Goal: Task Accomplishment & Management: Use online tool/utility

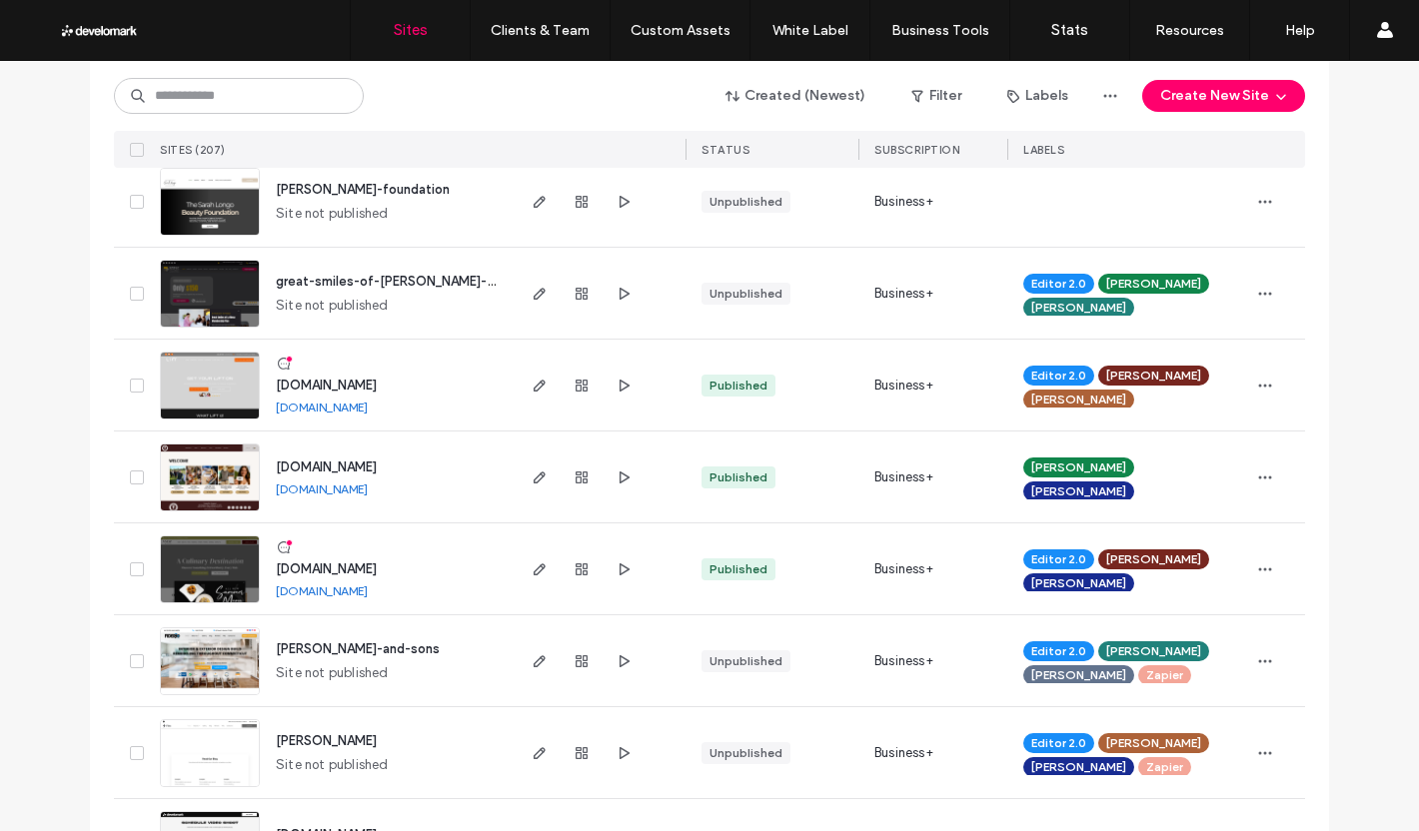
scroll to position [1299, 0]
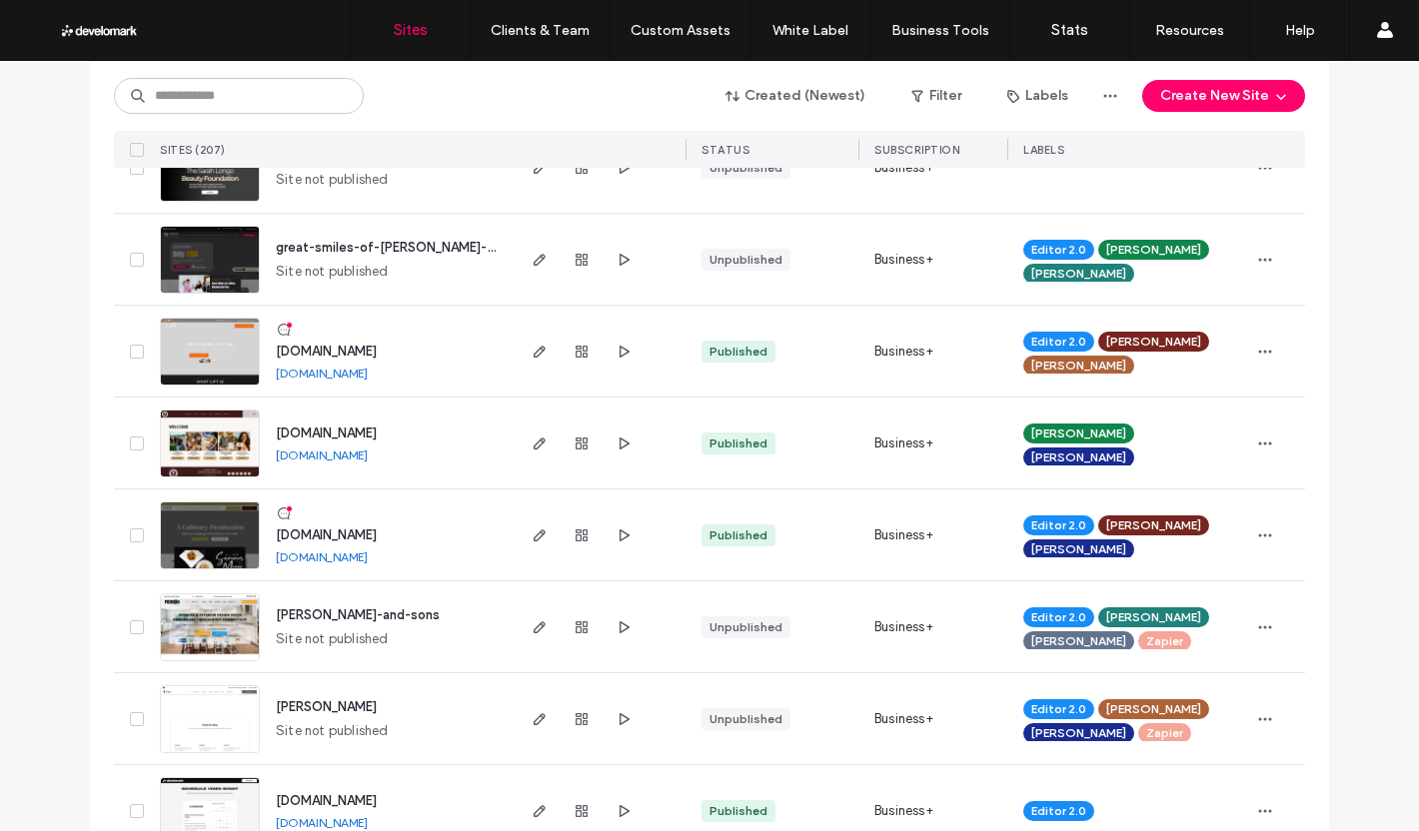
click at [349, 610] on span "[PERSON_NAME]-and-sons" at bounding box center [358, 614] width 164 height 15
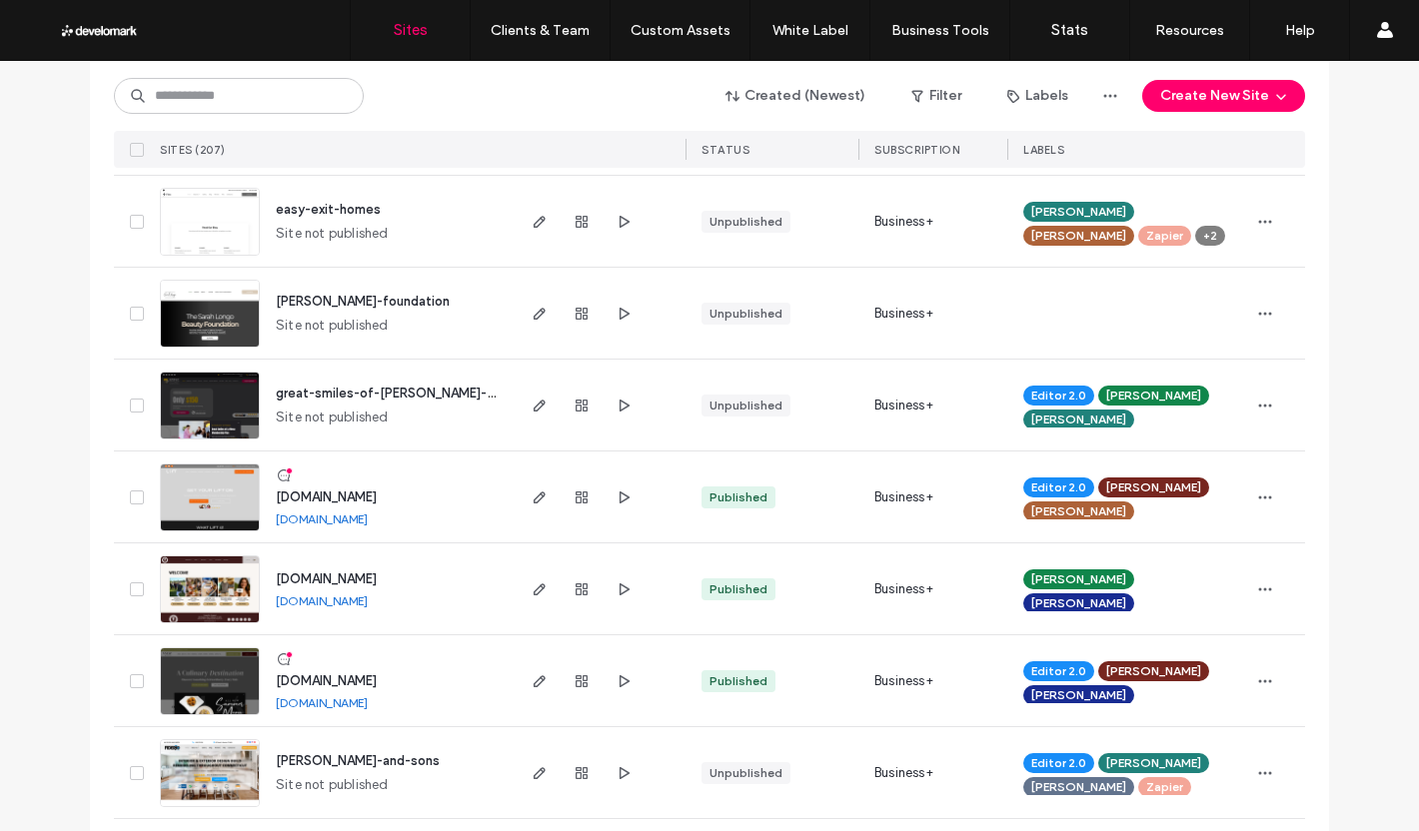
scroll to position [1299, 0]
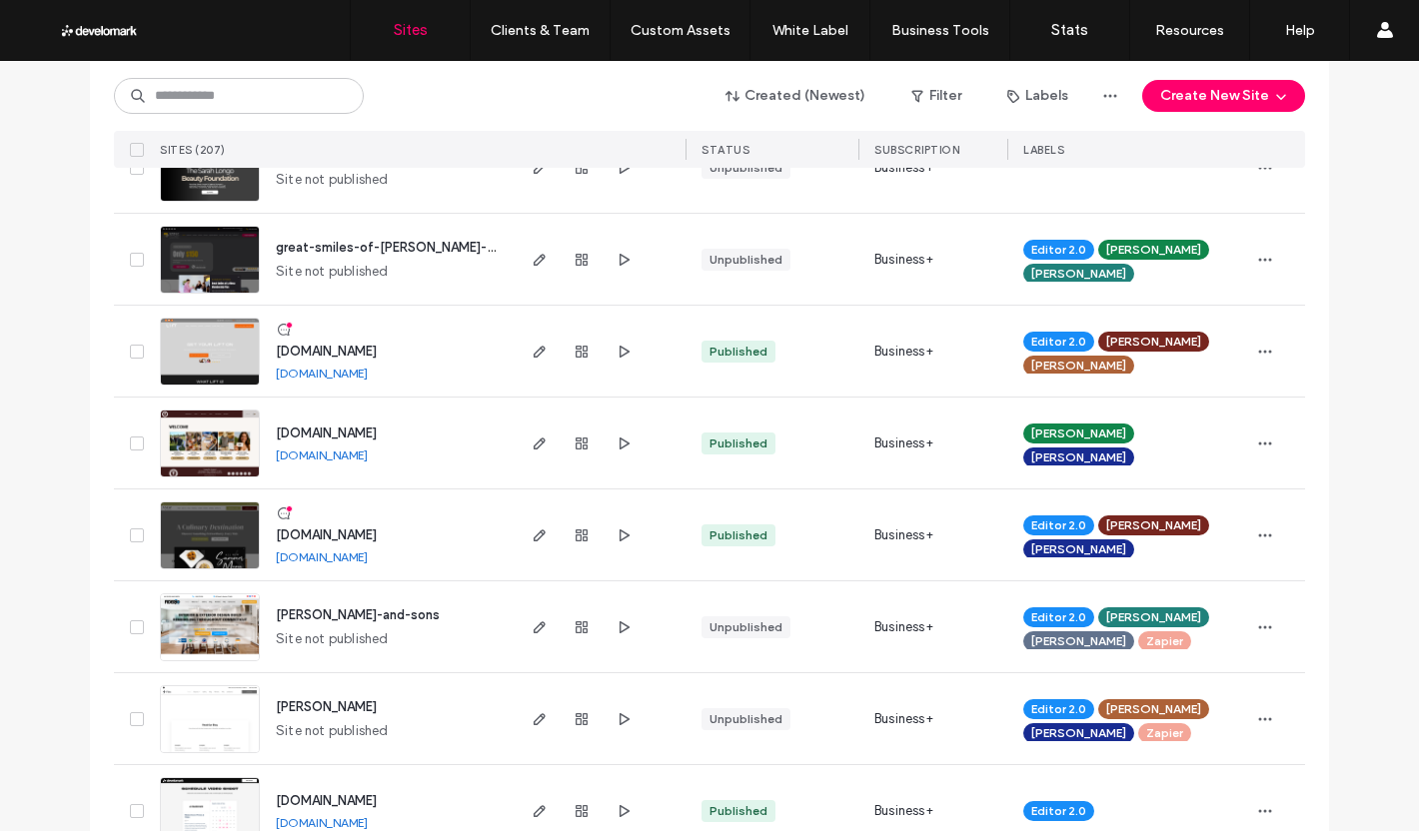
click at [348, 610] on span "[PERSON_NAME]-and-sons" at bounding box center [358, 614] width 164 height 15
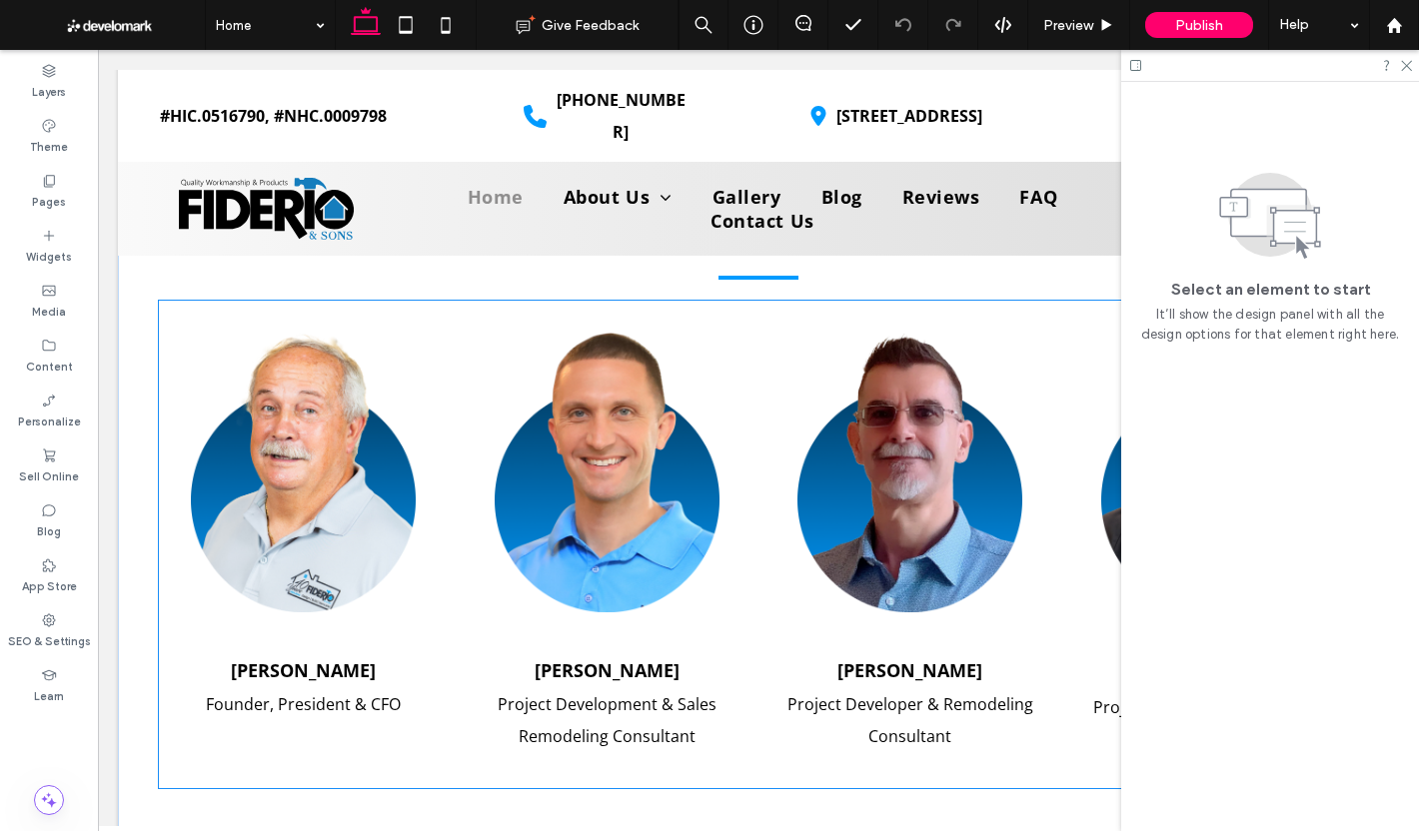
scroll to position [3197, 0]
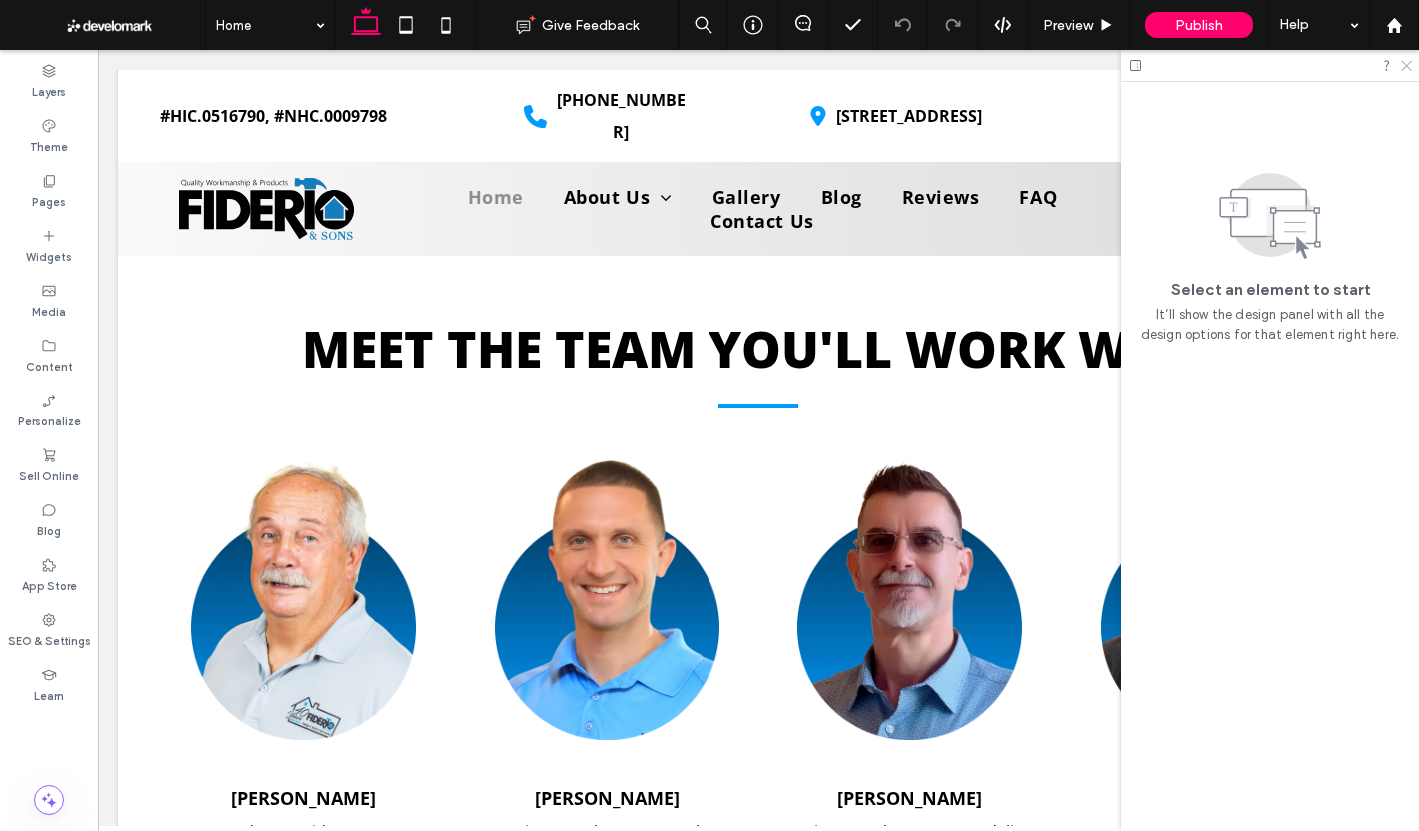
click at [1408, 61] on icon at bounding box center [1405, 64] width 13 height 13
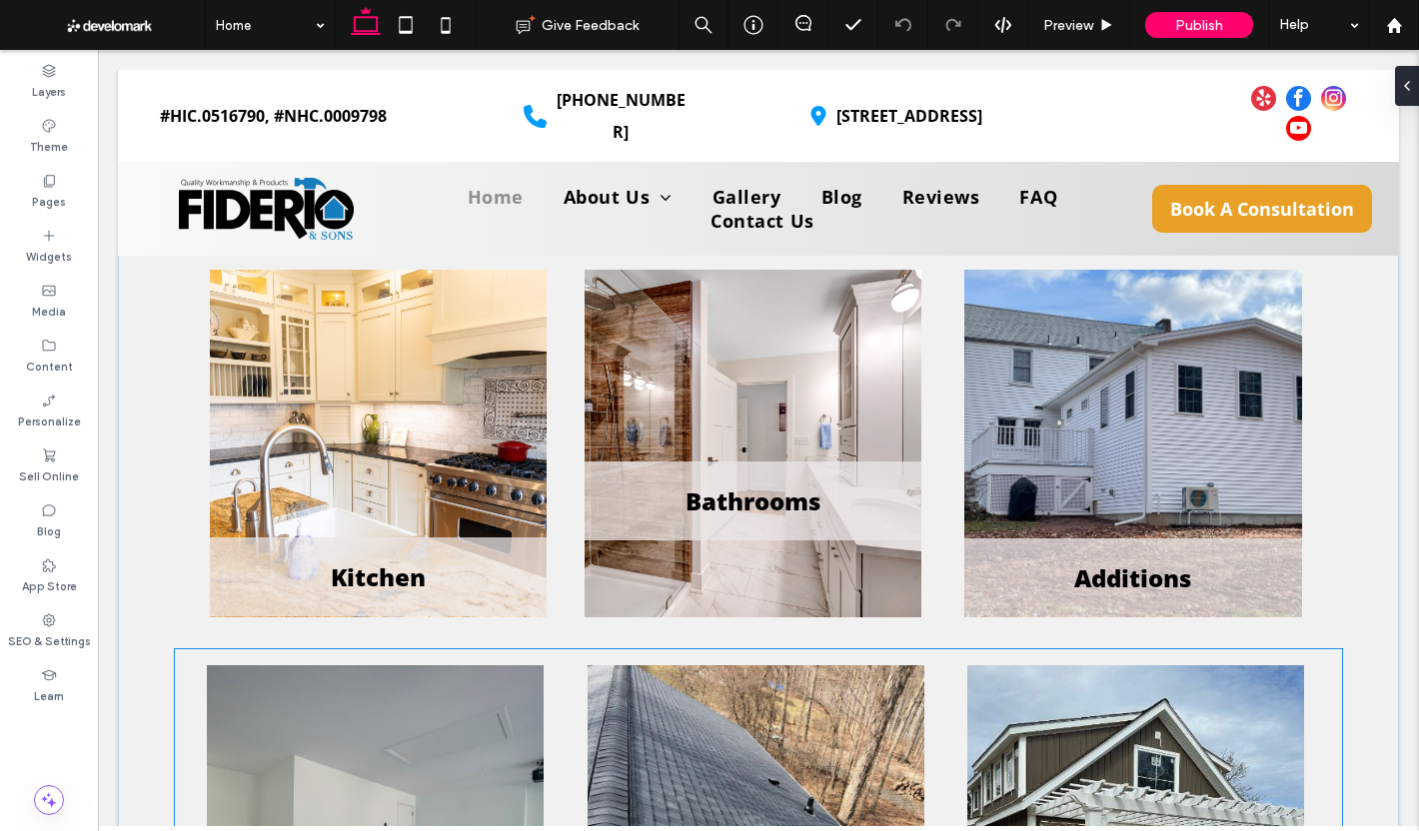
scroll to position [5146, 0]
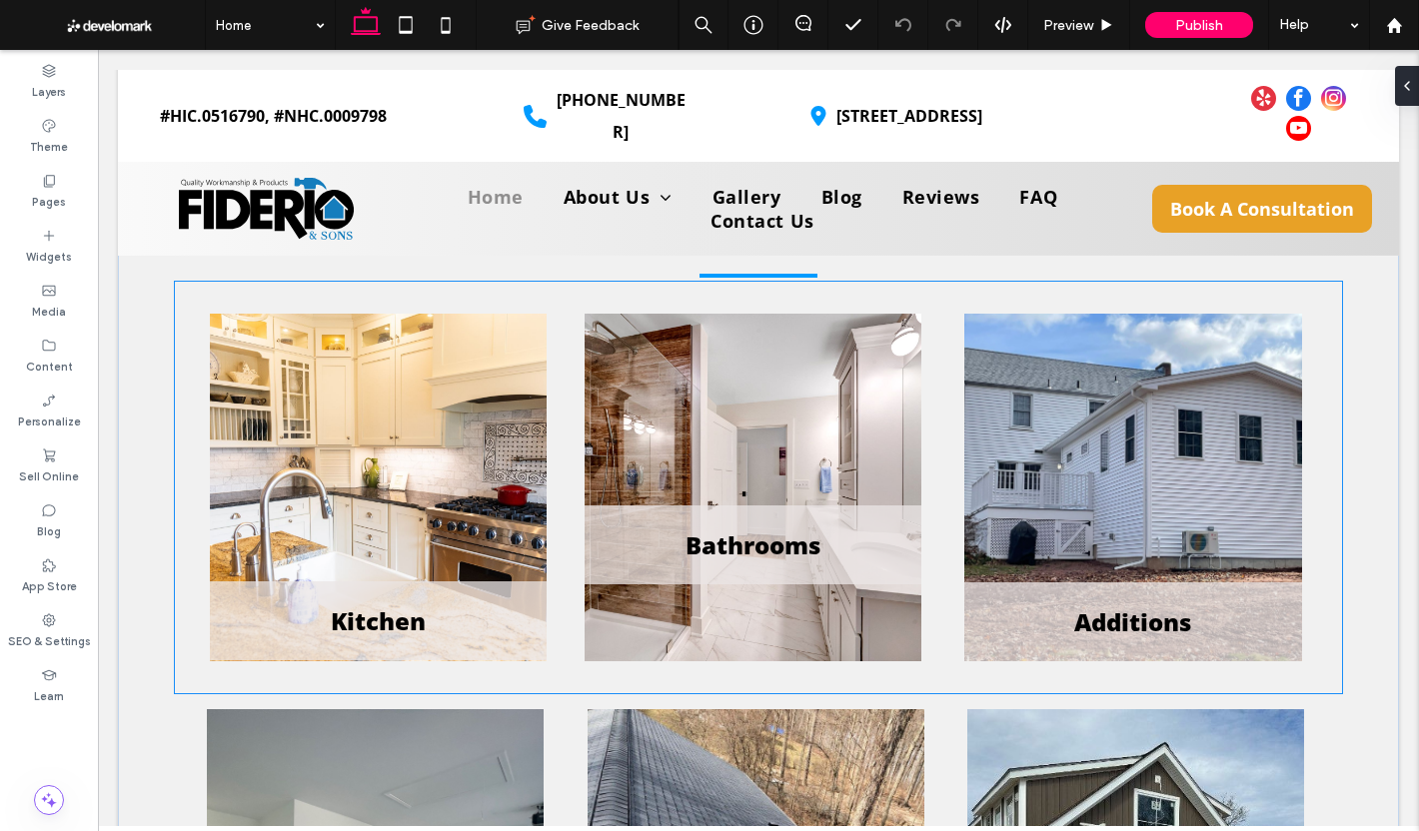
click at [444, 604] on h5 "Kitchen" at bounding box center [378, 620] width 305 height 33
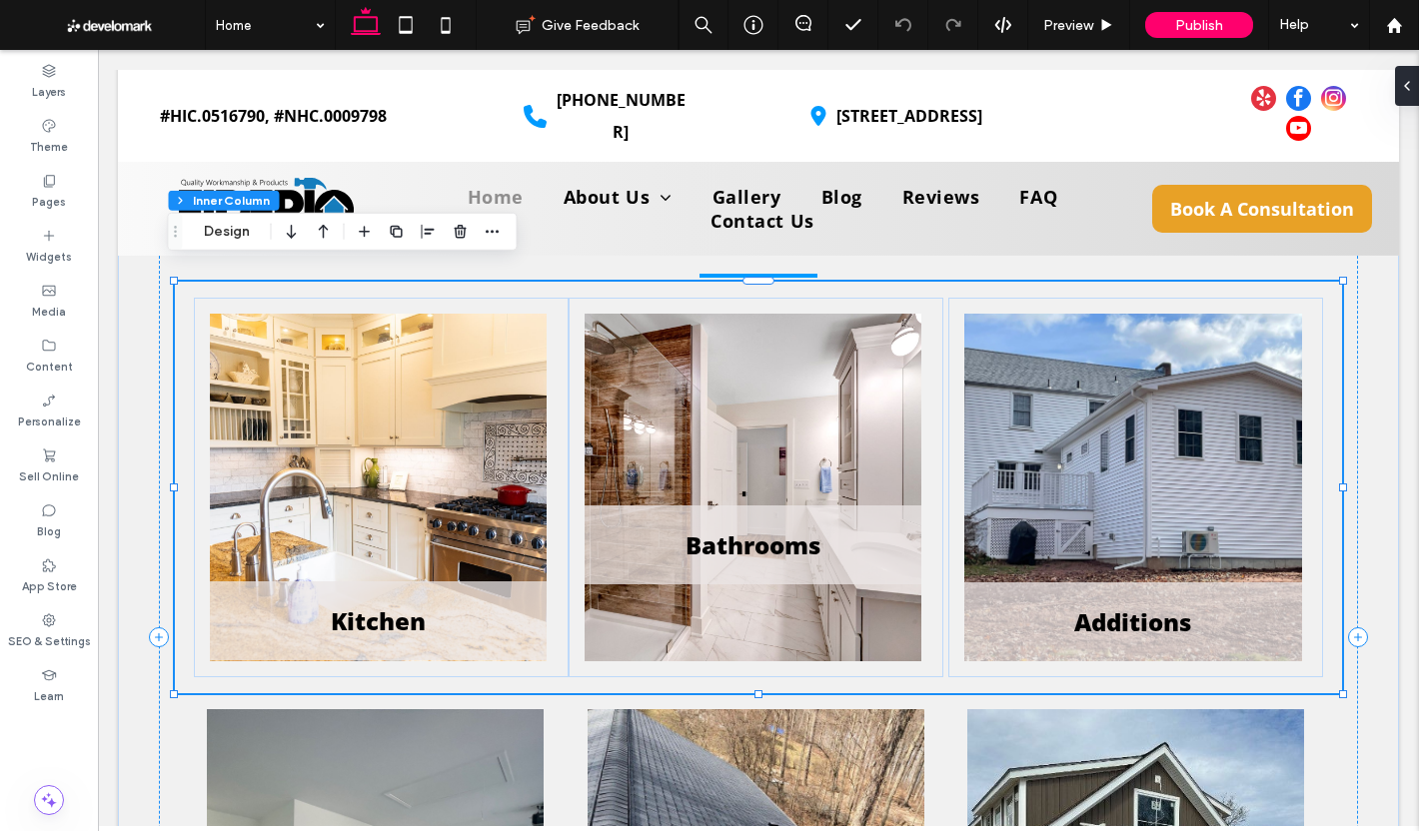
click at [445, 604] on h5 "Kitchen" at bounding box center [378, 620] width 305 height 33
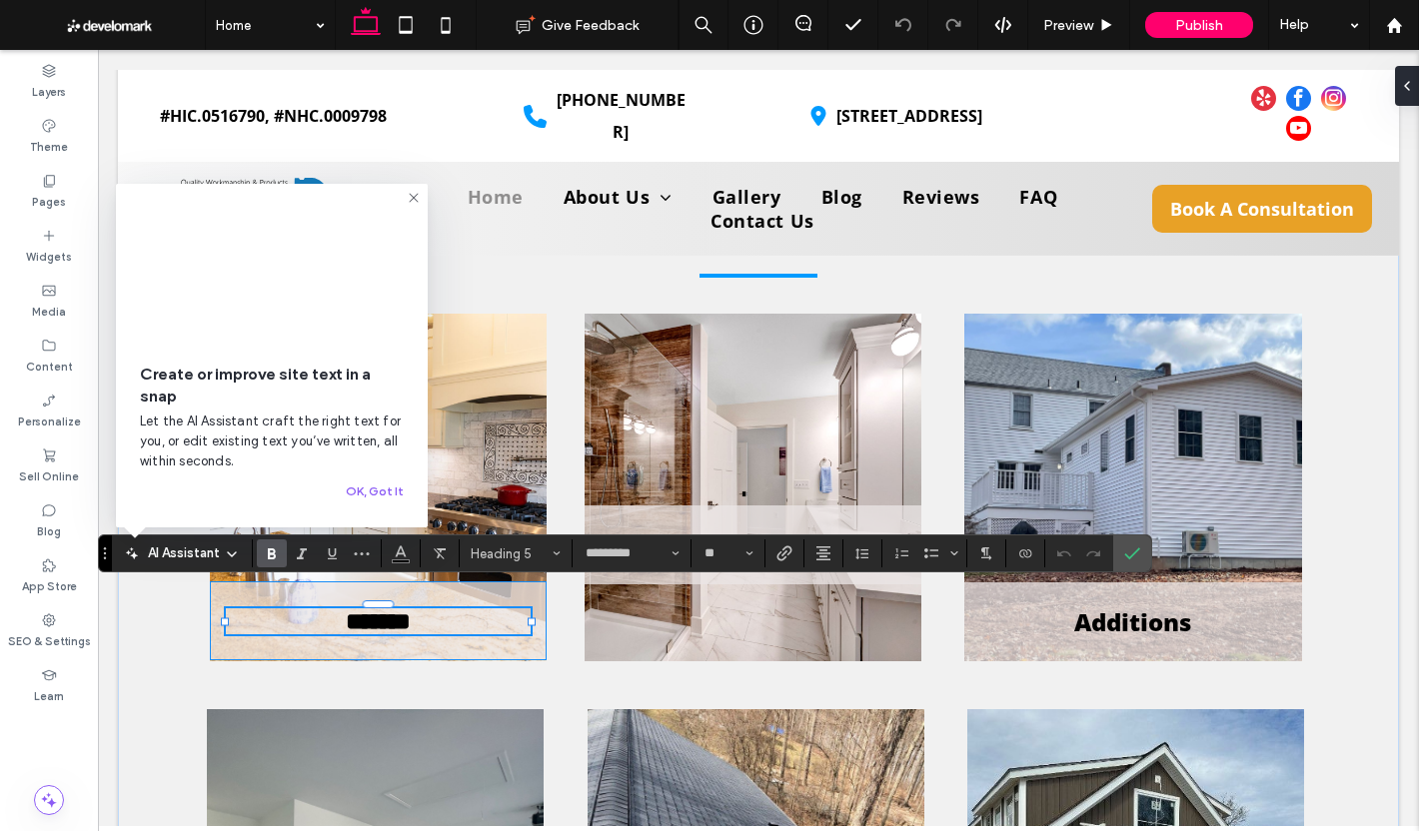
click at [497, 582] on div "*******" at bounding box center [378, 620] width 337 height 79
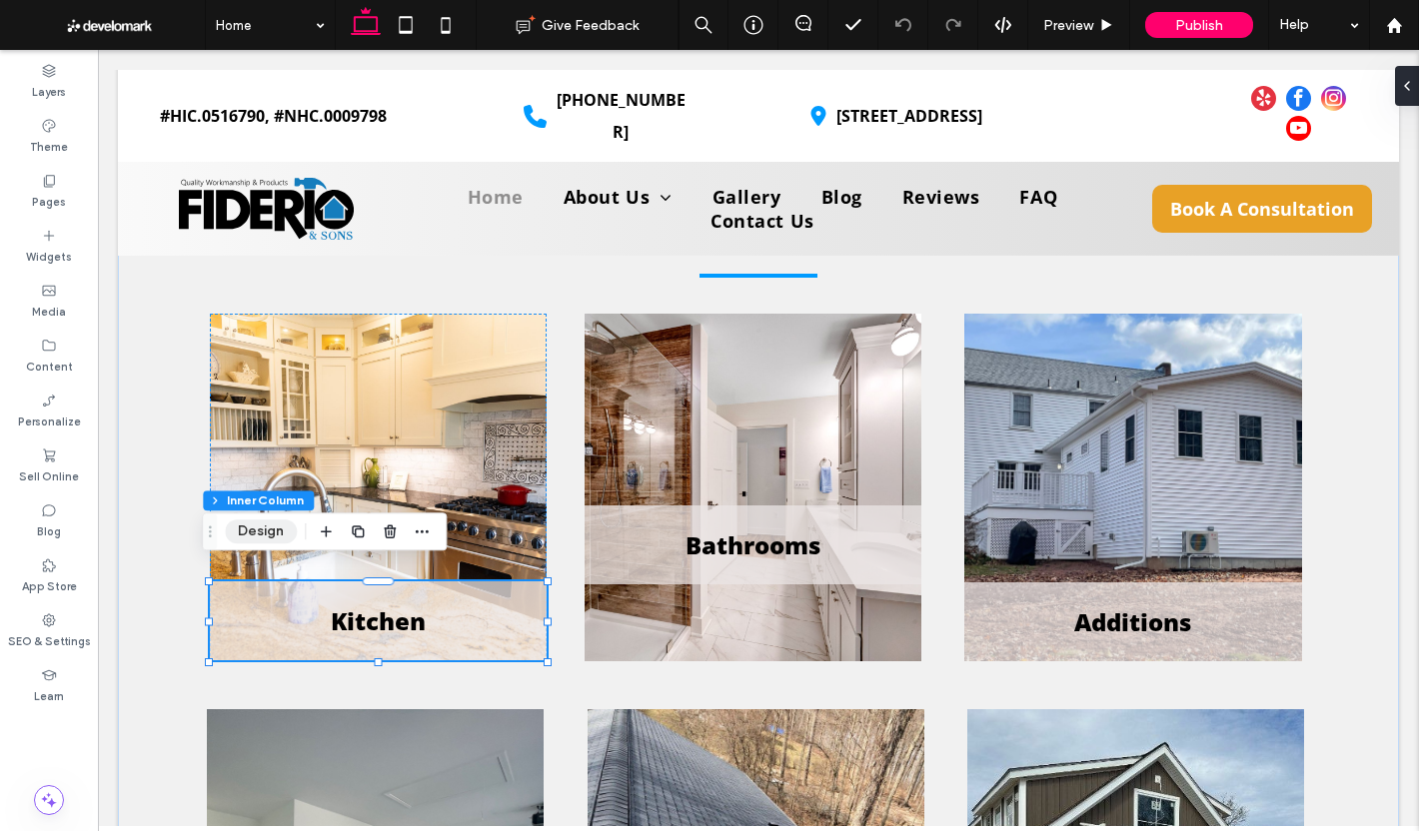
click at [256, 531] on button "Design" at bounding box center [261, 531] width 72 height 24
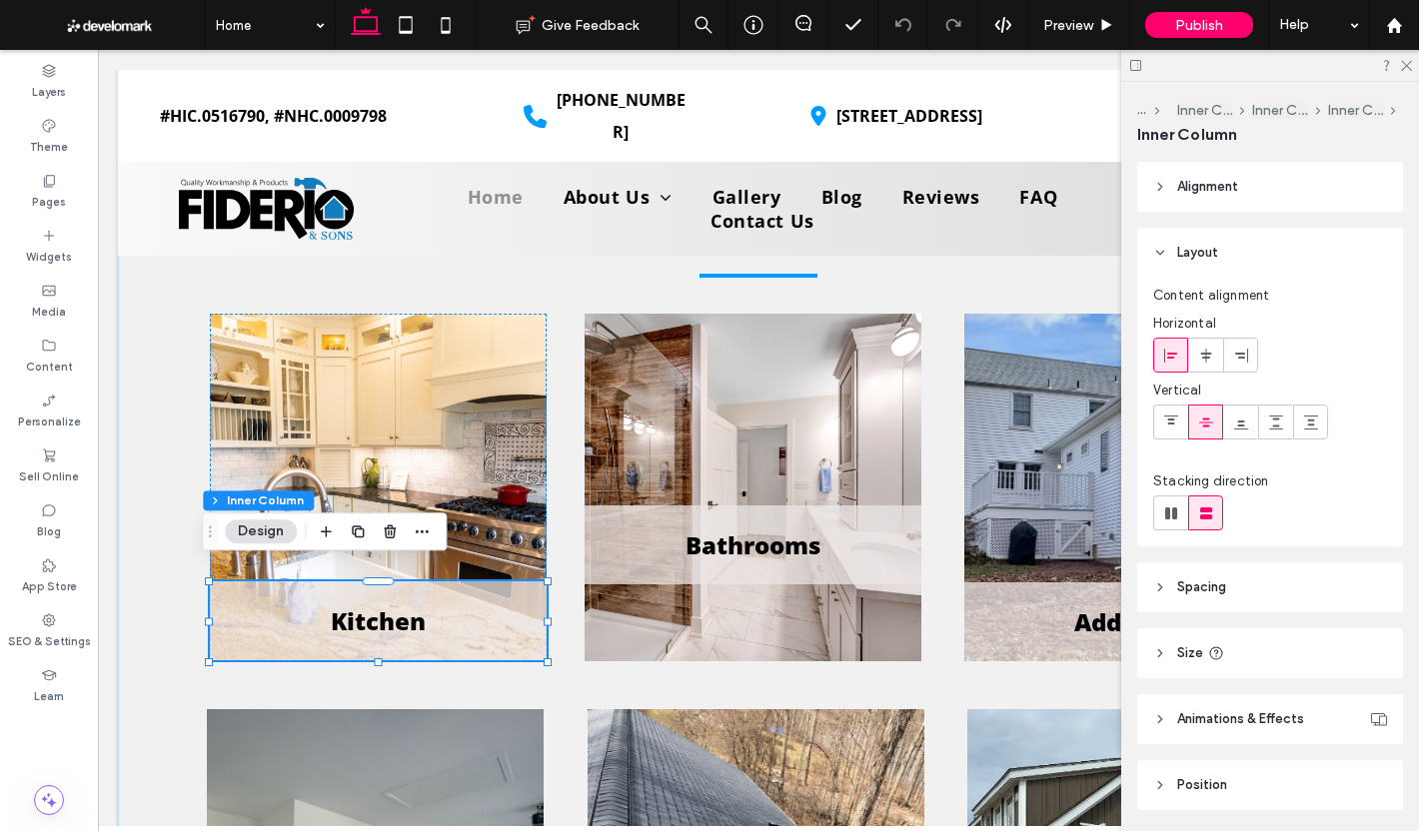
scroll to position [100, 0]
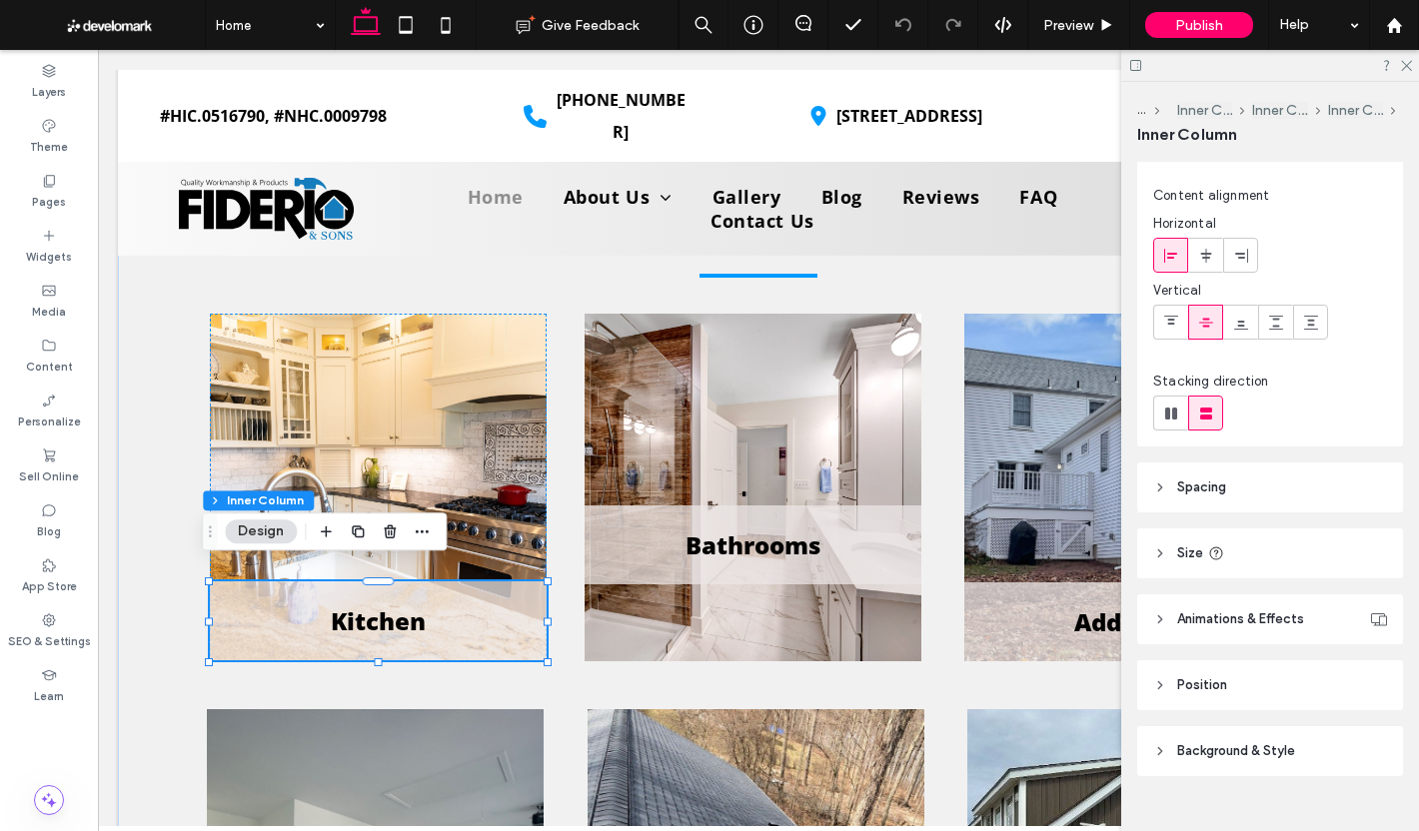
click at [1279, 482] on header "Spacing" at bounding box center [1270, 488] width 266 height 50
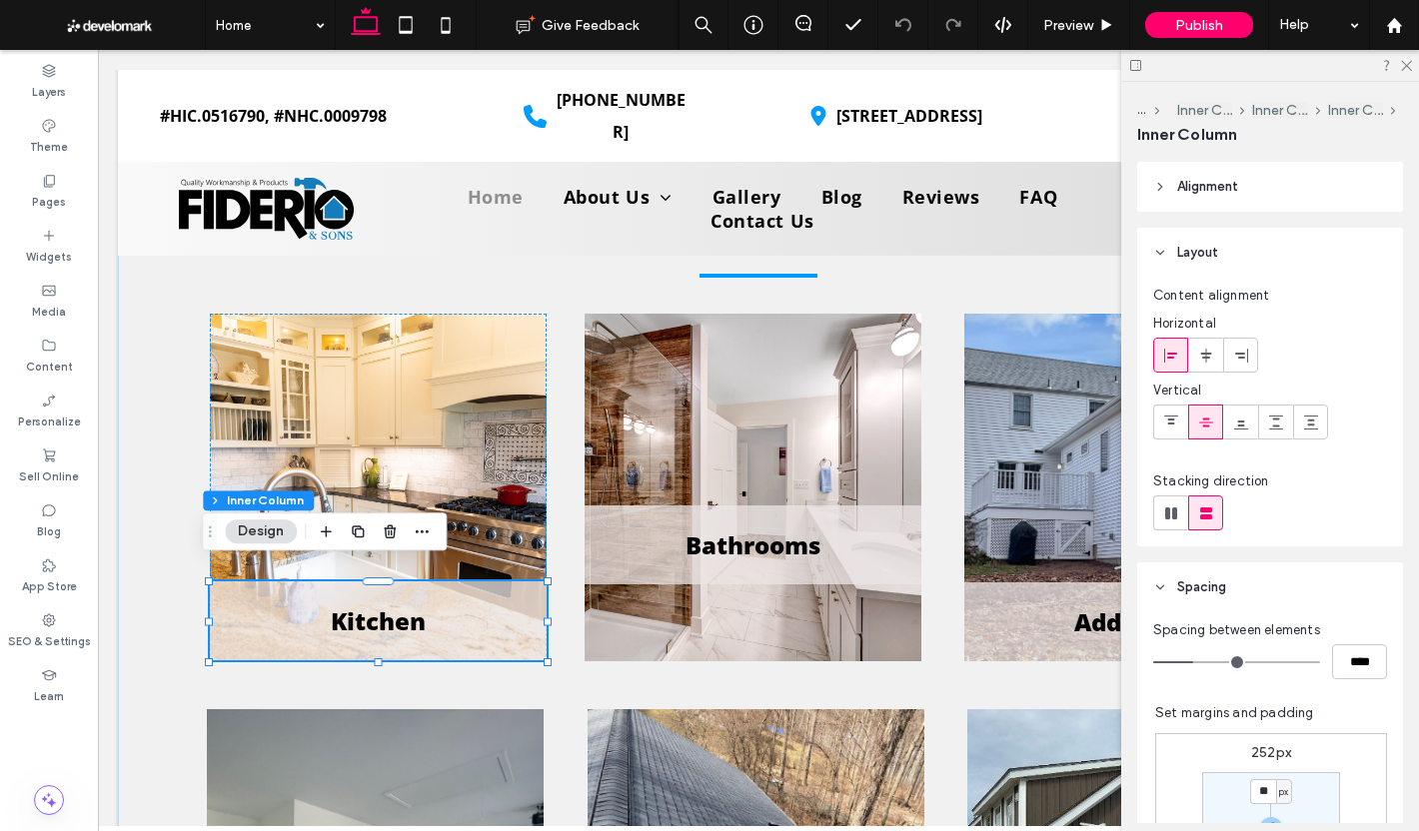
scroll to position [300, 0]
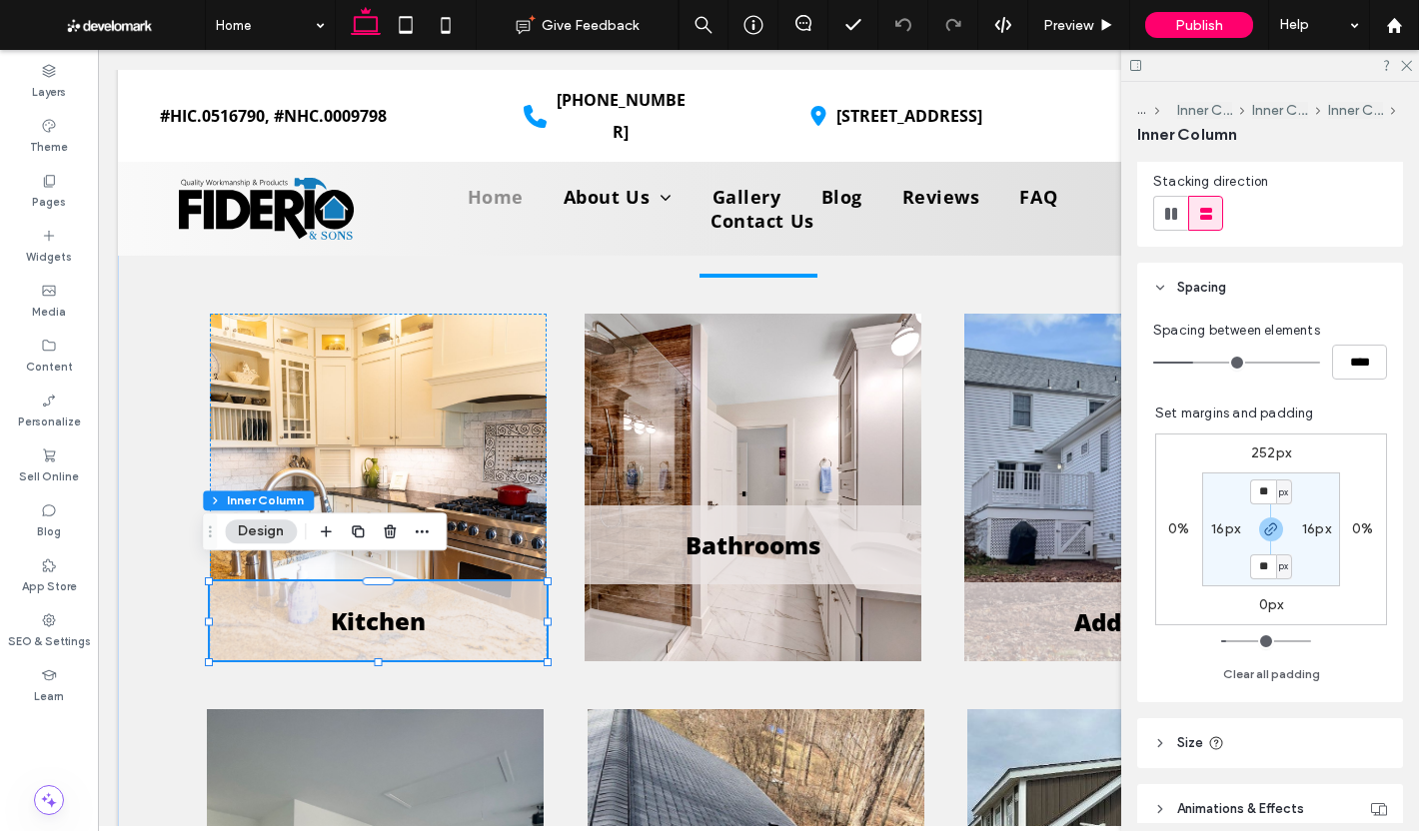
click at [1254, 453] on label "252px" at bounding box center [1271, 453] width 40 height 17
type input "***"
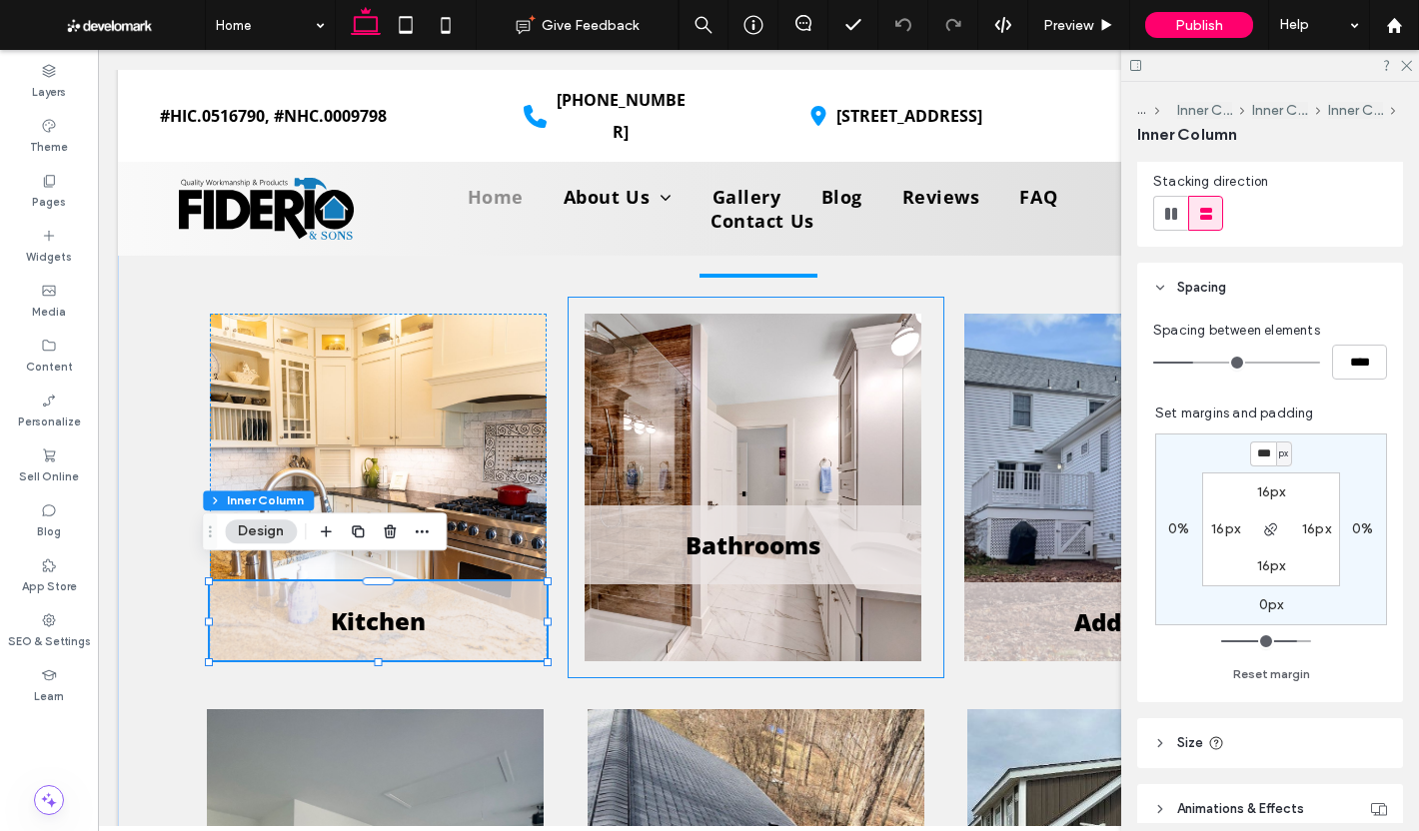
click at [905, 529] on div "Bathrooms" at bounding box center [752, 545] width 337 height 79
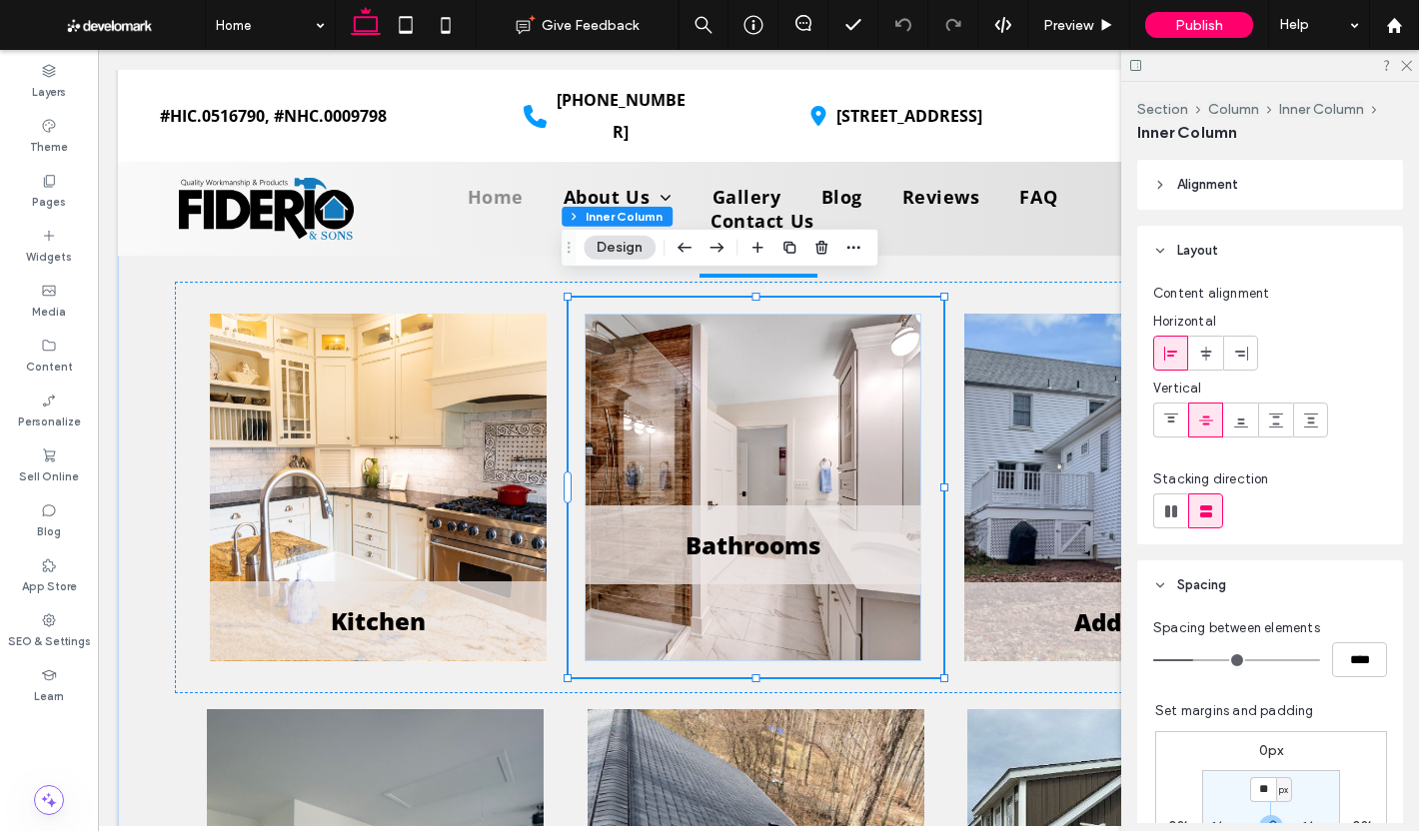
click at [905, 529] on div "Bathrooms" at bounding box center [752, 545] width 337 height 79
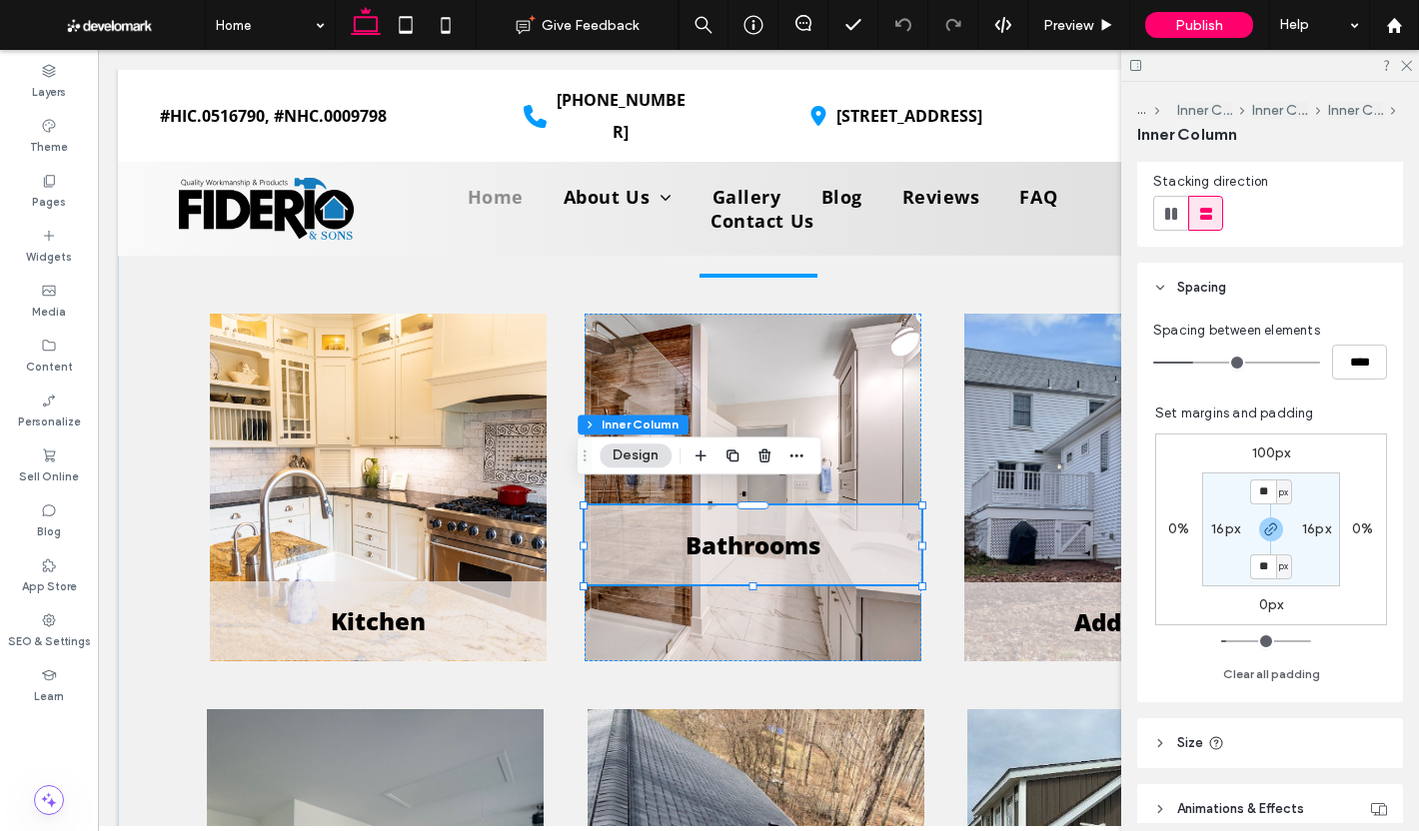
click at [1258, 449] on label "100px" at bounding box center [1271, 453] width 39 height 17
type input "***"
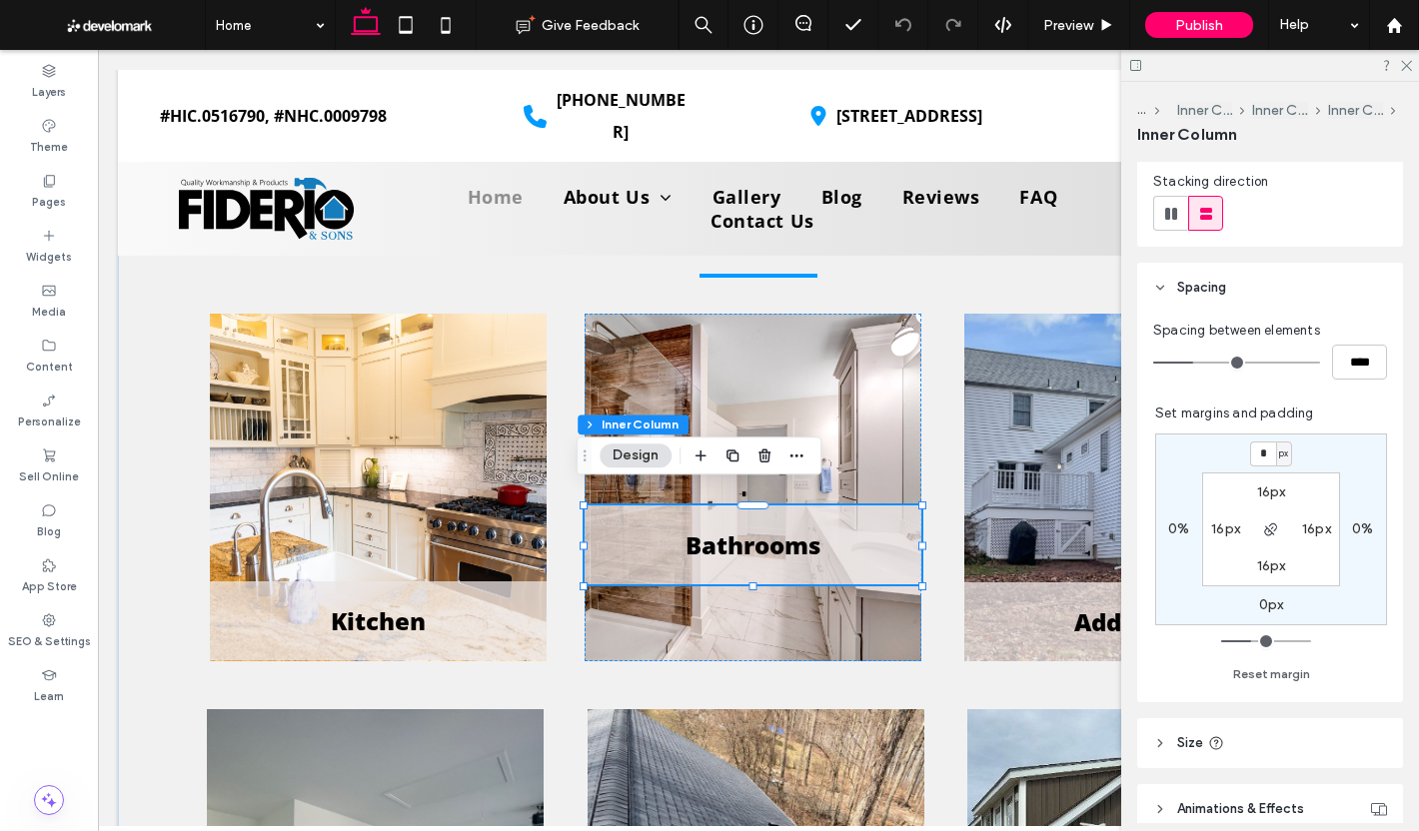
type input "*"
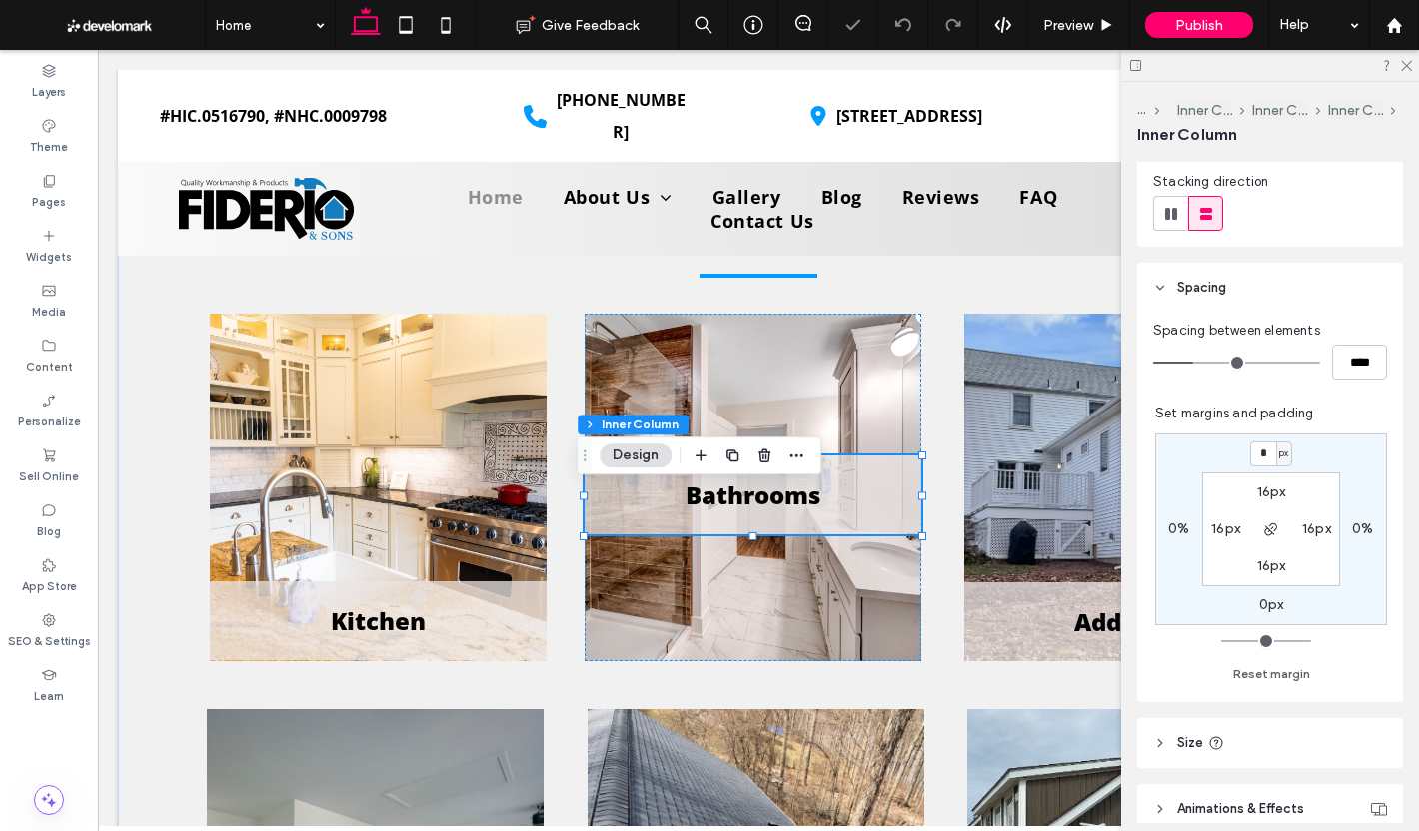
click at [1258, 449] on input "*" at bounding box center [1263, 454] width 26 height 25
type input "***"
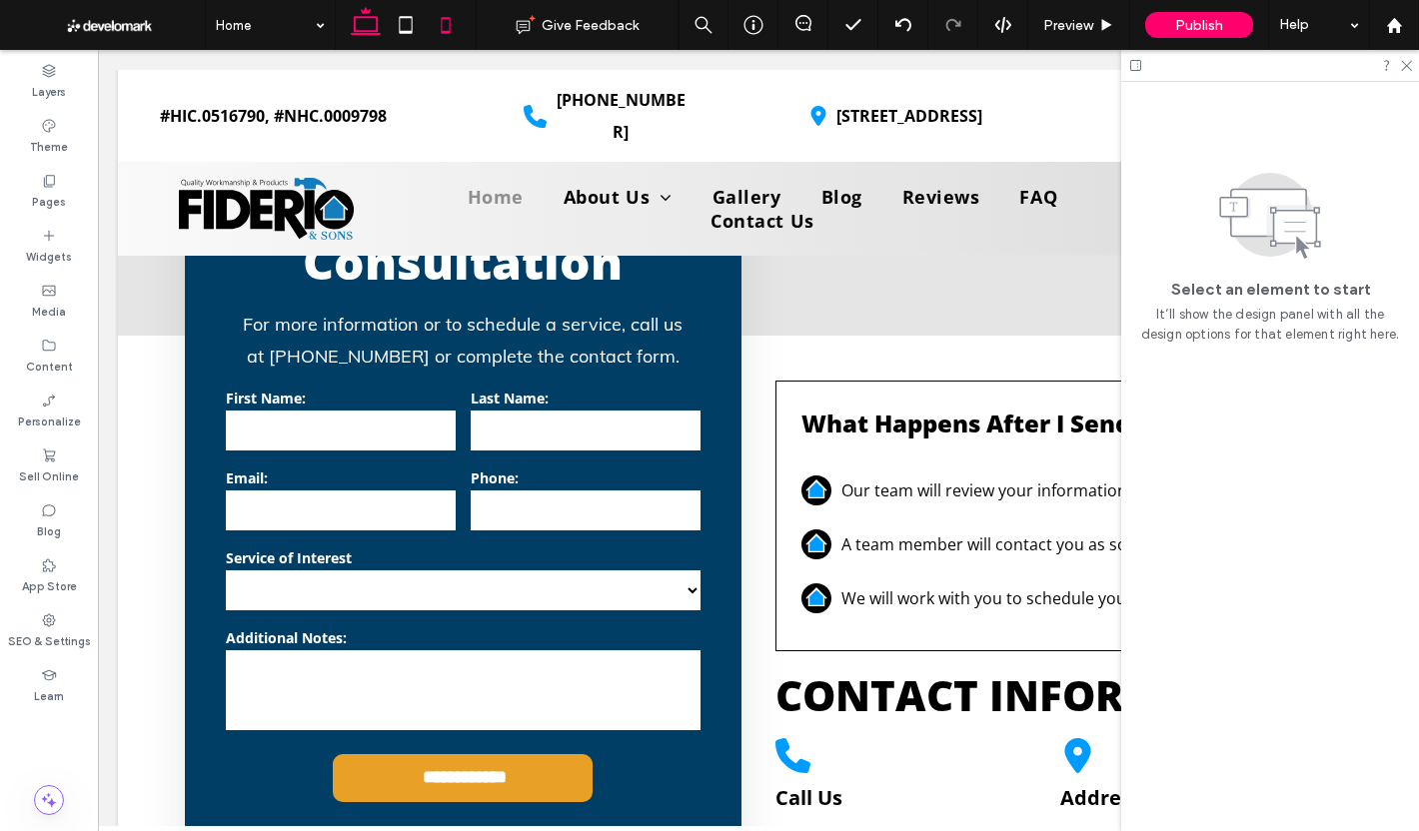
scroll to position [9242, 0]
